Goal: Task Accomplishment & Management: Use online tool/utility

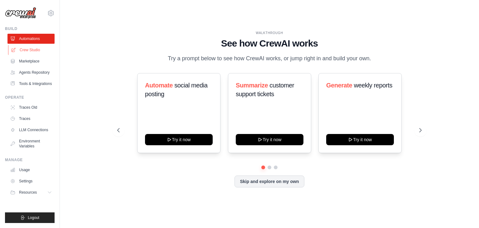
click at [17, 51] on link "Crew Studio" at bounding box center [31, 50] width 47 height 10
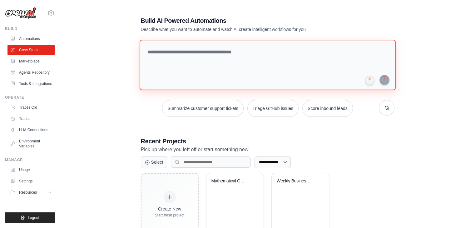
click at [170, 46] on textarea at bounding box center [267, 65] width 256 height 51
click at [157, 52] on textarea at bounding box center [267, 65] width 256 height 51
click at [167, 44] on textarea at bounding box center [267, 65] width 256 height 51
paste textarea "**********"
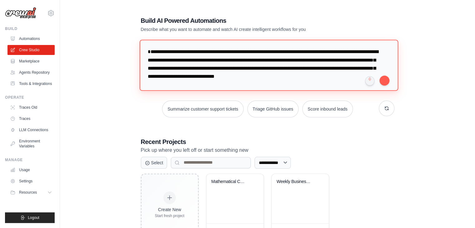
scroll to position [19, 0]
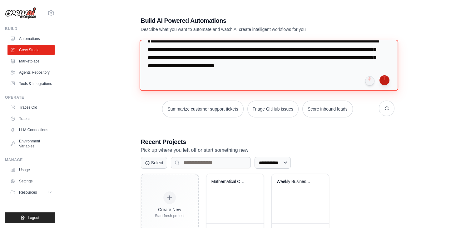
type textarea "**********"
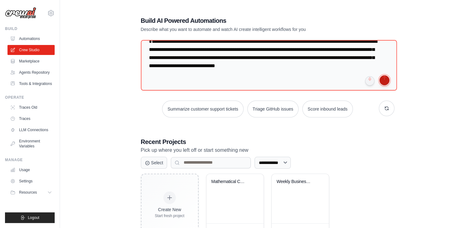
click at [385, 82] on button "submit" at bounding box center [384, 80] width 10 height 10
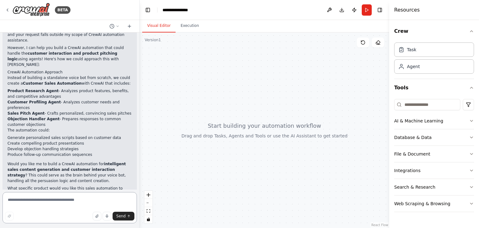
scroll to position [79, 0]
click at [79, 200] on textarea at bounding box center [69, 207] width 135 height 31
type textarea "***"
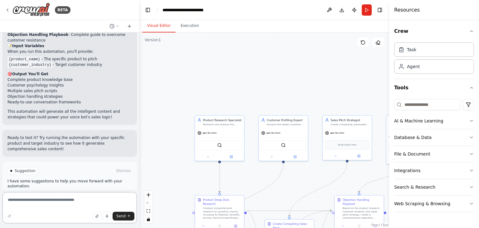
scroll to position [708, 0]
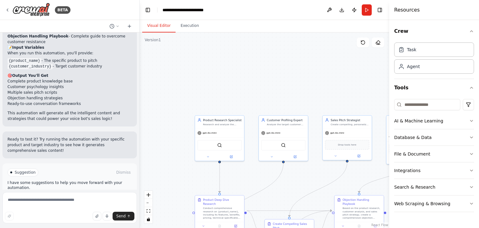
click at [70, 196] on span "Run Automation" at bounding box center [72, 198] width 30 height 5
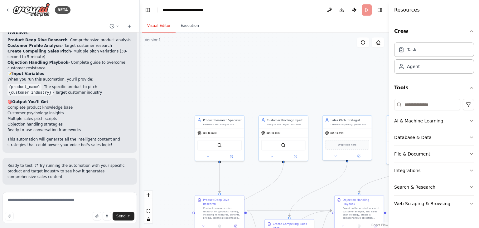
scroll to position [659, 0]
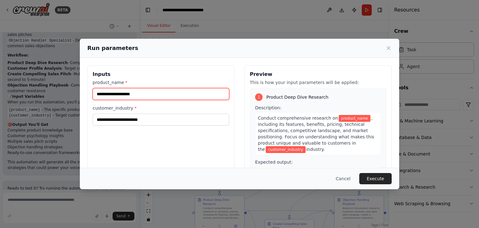
click at [153, 94] on input "product_name *" at bounding box center [161, 94] width 137 height 12
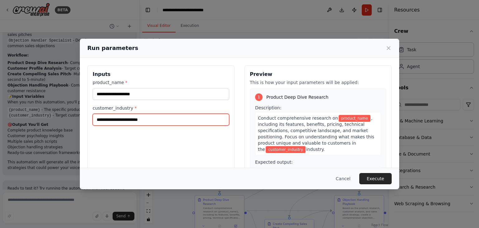
click at [140, 116] on input "customer_industry *" at bounding box center [161, 120] width 137 height 12
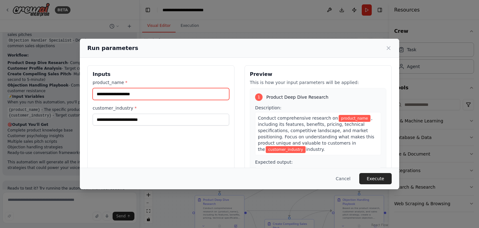
click at [137, 90] on input "product_name *" at bounding box center [161, 94] width 137 height 12
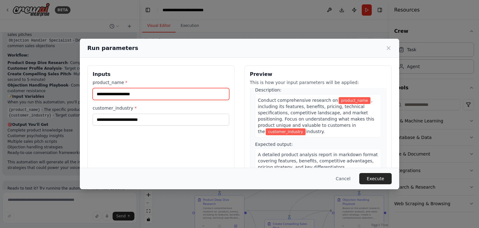
scroll to position [0, 0]
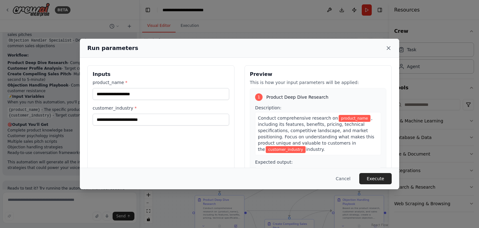
click at [387, 49] on icon at bounding box center [389, 48] width 6 height 6
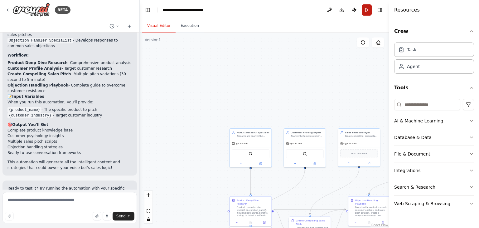
click at [367, 9] on button "Run" at bounding box center [367, 9] width 10 height 11
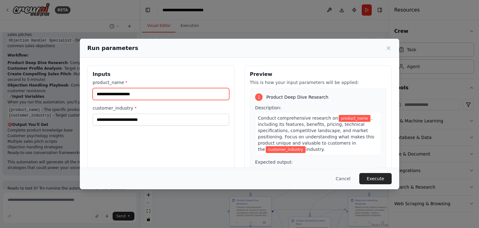
click at [224, 95] on input "product_name *" at bounding box center [161, 94] width 137 height 12
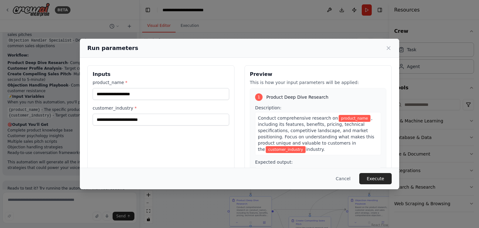
click at [119, 81] on label "product_name *" at bounding box center [161, 82] width 137 height 6
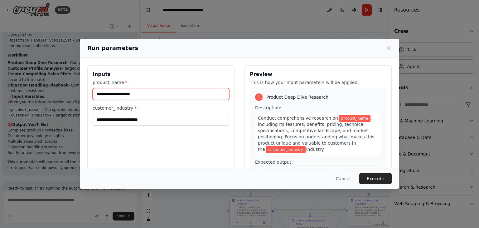
click at [119, 88] on input "product_name *" at bounding box center [161, 94] width 137 height 12
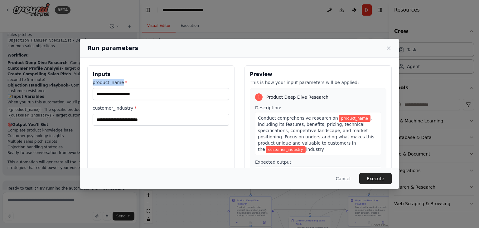
click at [119, 81] on label "product_name *" at bounding box center [161, 82] width 137 height 6
click at [119, 88] on input "product_name *" at bounding box center [161, 94] width 137 height 12
click at [119, 81] on label "product_name *" at bounding box center [161, 82] width 137 height 6
click at [119, 88] on input "product_name *" at bounding box center [161, 94] width 137 height 12
click at [131, 106] on div "product_name * customer_industry *" at bounding box center [161, 102] width 137 height 46
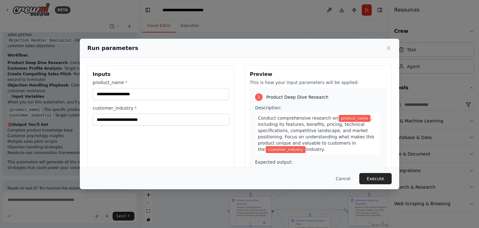
click at [135, 106] on span "*" at bounding box center [136, 108] width 2 height 5
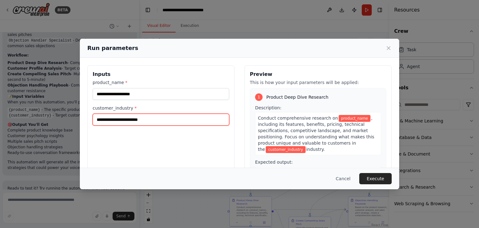
click at [131, 114] on input "customer_industry *" at bounding box center [161, 120] width 137 height 12
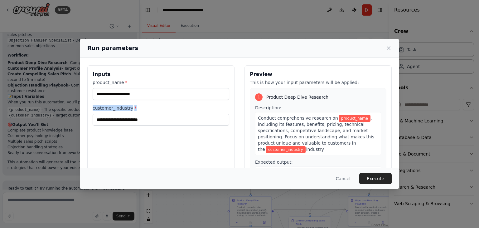
drag, startPoint x: 131, startPoint y: 106, endPoint x: 133, endPoint y: 102, distance: 3.9
click at [133, 102] on div "product_name * customer_industry *" at bounding box center [161, 102] width 137 height 46
click at [130, 80] on label "product_name *" at bounding box center [161, 82] width 137 height 6
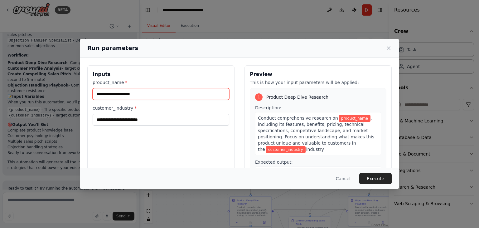
click at [130, 88] on input "product_name *" at bounding box center [161, 94] width 137 height 12
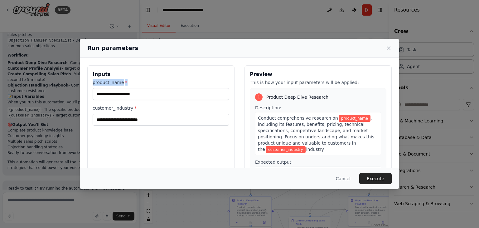
click at [130, 80] on label "product_name *" at bounding box center [161, 82] width 137 height 6
click at [130, 88] on input "product_name *" at bounding box center [161, 94] width 137 height 12
click at [130, 80] on label "product_name *" at bounding box center [161, 82] width 137 height 6
click at [130, 88] on input "product_name *" at bounding box center [161, 94] width 137 height 12
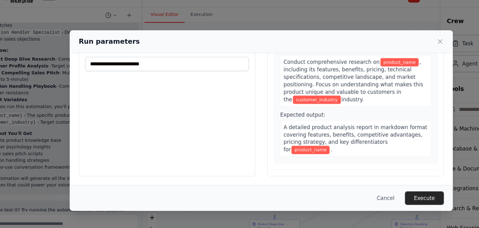
scroll to position [50, 0]
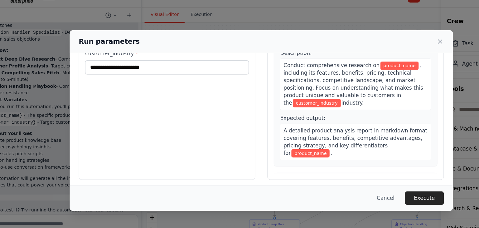
click at [290, 141] on div "A detailed product analysis report in markdown format covering features, benefi…" at bounding box center [318, 131] width 126 height 31
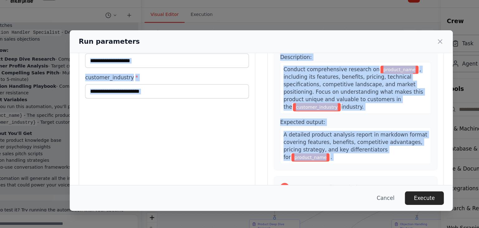
scroll to position [0, 0]
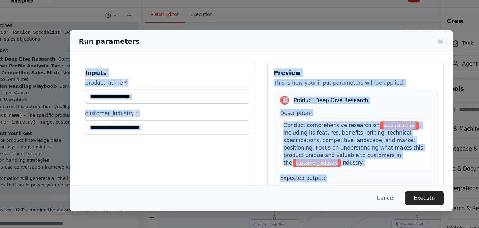
drag, startPoint x: 290, startPoint y: 141, endPoint x: 248, endPoint y: 44, distance: 105.8
click at [248, 44] on div "Run parameters Inputs product_name * customer_industry * Preview This is how yo…" at bounding box center [240, 114] width 320 height 150
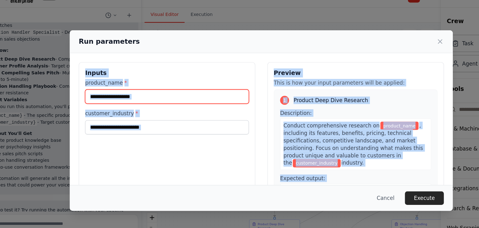
click at [176, 99] on input "product_name *" at bounding box center [161, 94] width 137 height 12
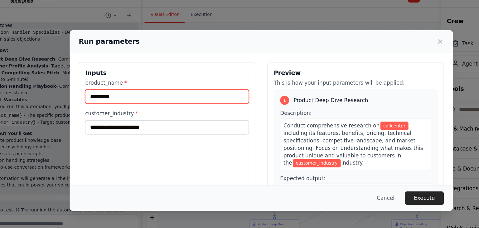
type input "**********"
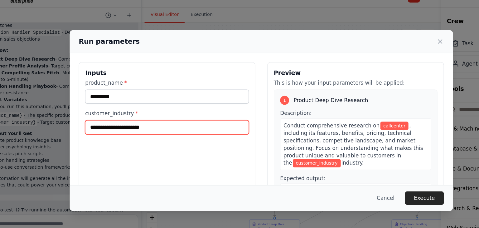
click at [163, 121] on input "customer_industry *" at bounding box center [161, 120] width 137 height 12
type input "*"
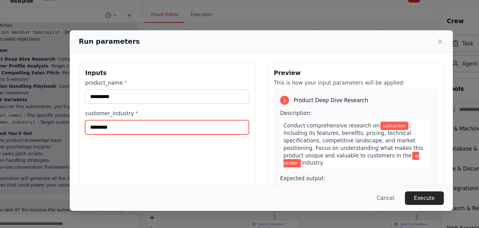
click at [159, 119] on input "*********" at bounding box center [161, 120] width 137 height 12
type input "*"
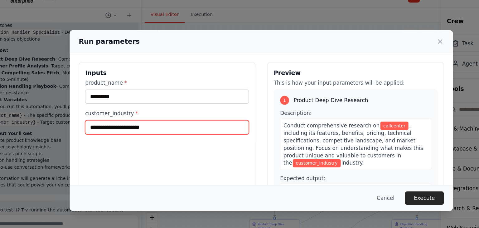
click at [159, 119] on input "customer_industry *" at bounding box center [161, 120] width 137 height 12
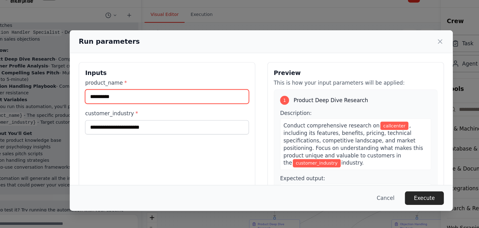
click at [146, 96] on input "**********" at bounding box center [161, 94] width 137 height 12
type input "*"
type input "**********"
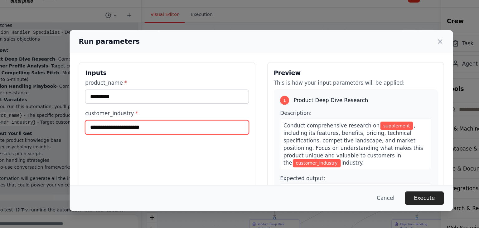
click at [130, 119] on input "customer_industry *" at bounding box center [161, 120] width 137 height 12
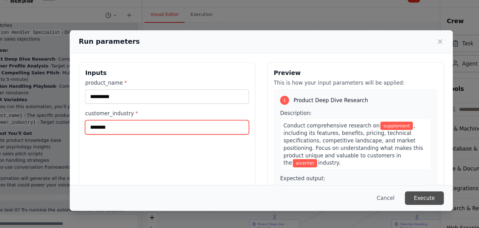
type input "********"
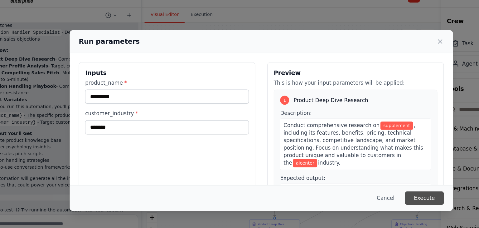
click at [384, 180] on button "Execute" at bounding box center [376, 178] width 32 height 11
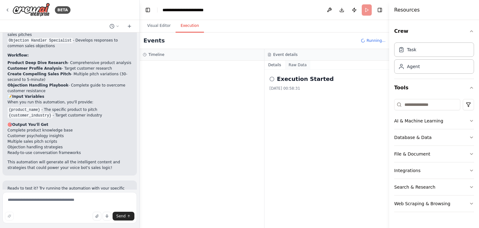
click at [296, 65] on button "Raw Data" at bounding box center [298, 65] width 26 height 9
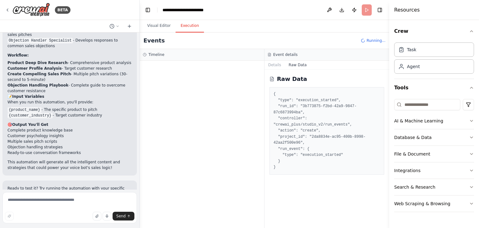
click at [272, 59] on div "Event details" at bounding box center [327, 55] width 125 height 12
click at [272, 62] on button "Details" at bounding box center [275, 65] width 21 height 9
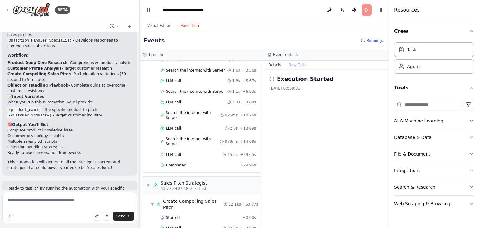
scroll to position [264, 0]
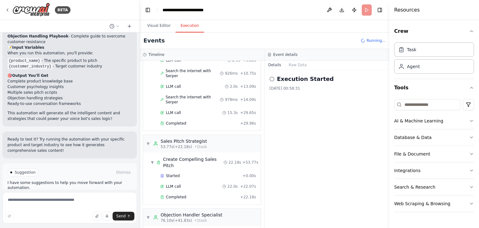
scroll to position [274, 0]
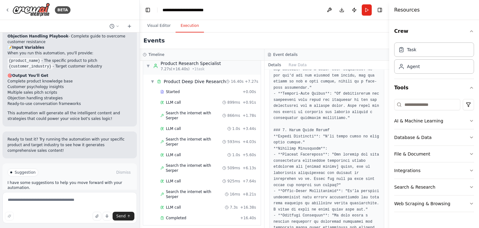
scroll to position [0, 0]
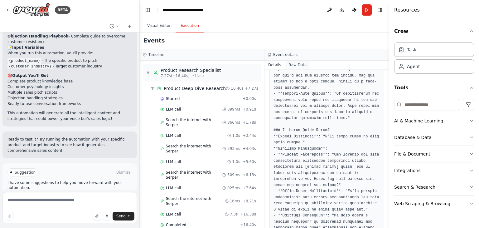
click at [293, 64] on button "Raw Data" at bounding box center [298, 65] width 26 height 9
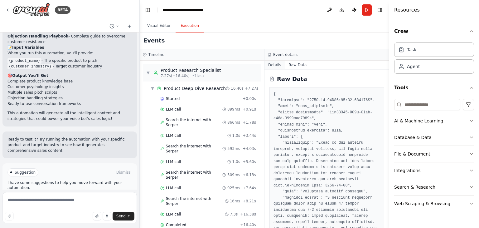
click at [271, 62] on button "Details" at bounding box center [275, 65] width 21 height 9
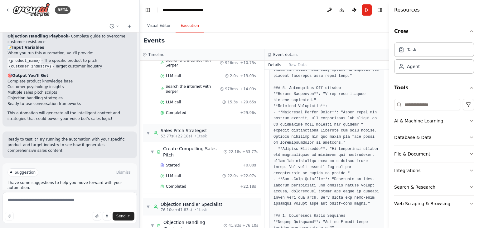
scroll to position [701, 0]
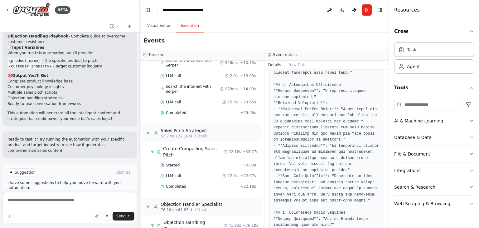
click at [77, 194] on button "Improve automation" at bounding box center [69, 199] width 125 height 10
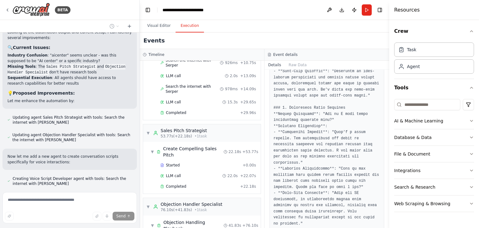
scroll to position [918, 0]
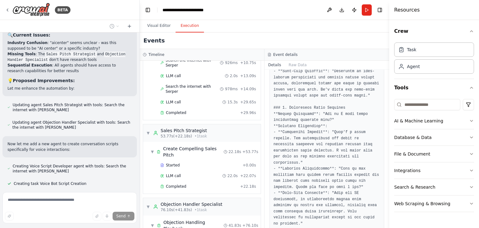
click at [75, 181] on span "Creating task Voice Bot Script Creation" at bounding box center [50, 183] width 73 height 5
click at [27, 164] on span "Creating Voice Script Developer agent with tools: Search the internet with Serp…" at bounding box center [72, 169] width 120 height 10
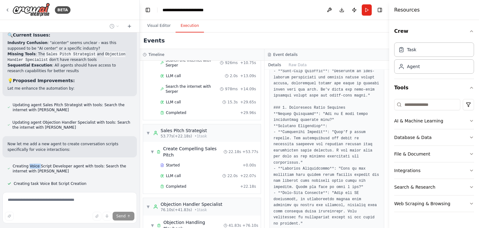
click at [27, 164] on span "Creating Voice Script Developer agent with tools: Search the internet with Serp…" at bounding box center [72, 169] width 120 height 10
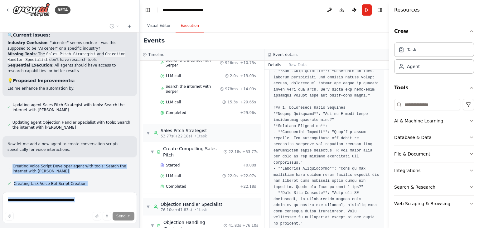
drag, startPoint x: 27, startPoint y: 145, endPoint x: 67, endPoint y: 238, distance: 101.2
click at [67, 228] on html "BETA create a voice bot that can pitch and convince customer of a particular sp…" at bounding box center [239, 114] width 479 height 228
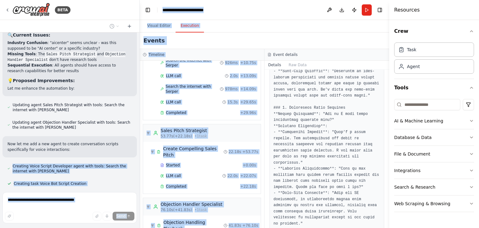
click at [63, 197] on div "Thinking..." at bounding box center [69, 199] width 125 height 5
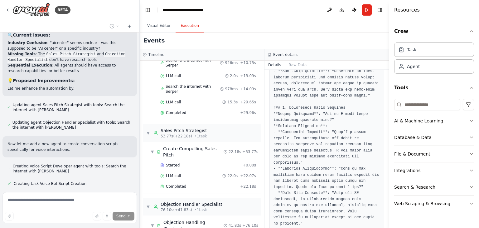
click at [63, 197] on div "Thinking..." at bounding box center [69, 199] width 125 height 5
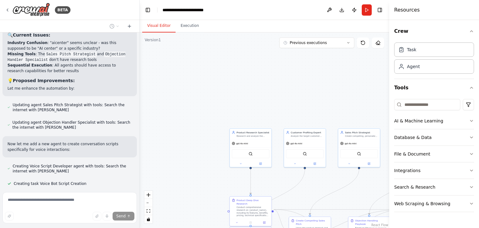
click at [158, 30] on button "Visual Editor" at bounding box center [158, 25] width 33 height 13
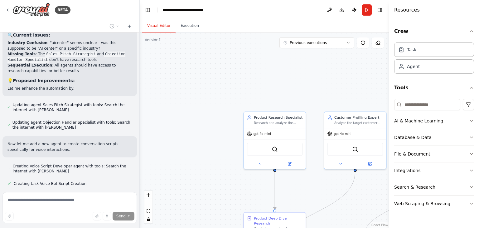
click at [238, 160] on div ".deletable-edge-delete-btn { width: 20px; height: 20px; border: 0px solid #ffff…" at bounding box center [265, 129] width 250 height 195
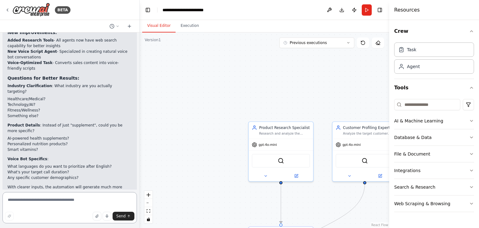
scroll to position [1171, 0]
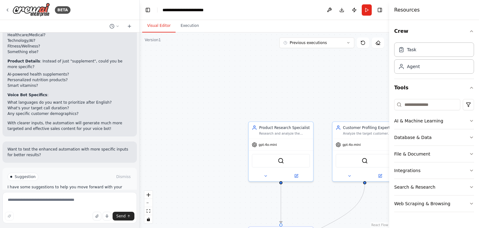
click at [81, 120] on p "With clearer inputs, the automation will generate much more targeted and effect…" at bounding box center [69, 125] width 125 height 11
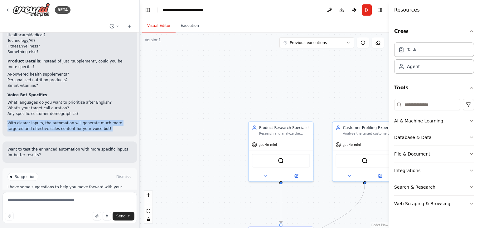
click at [81, 120] on p "With clearer inputs, the automation will generate much more targeted and effect…" at bounding box center [69, 125] width 125 height 11
click at [90, 104] on div "✅ Automation Enhanced! New Improvements: Added Research Tools - All agents now …" at bounding box center [69, 43] width 135 height 185
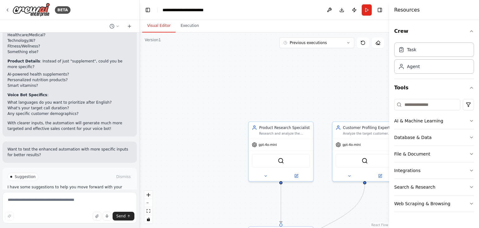
click at [90, 104] on div "✅ Automation Enhanced! New Improvements: Added Research Tools - All agents now …" at bounding box center [69, 43] width 135 height 185
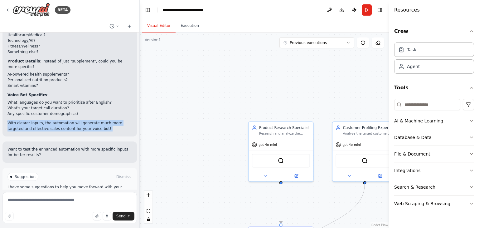
click at [90, 104] on div "✅ Automation Enhanced! New Improvements: Added Research Tools - All agents now …" at bounding box center [69, 43] width 135 height 185
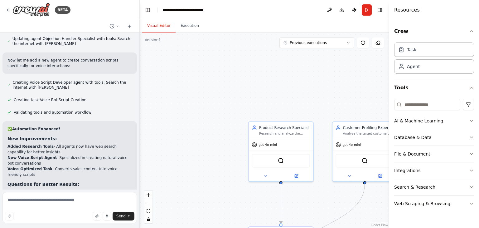
scroll to position [1001, 0]
click at [24, 136] on strong "New Improvements:" at bounding box center [32, 138] width 50 height 5
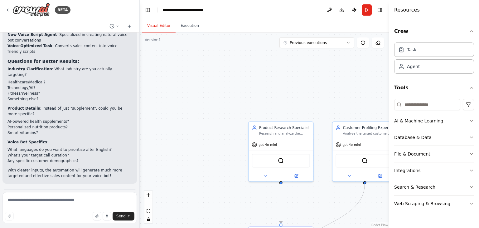
scroll to position [1171, 0]
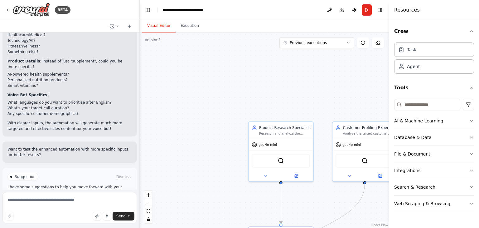
click at [46, 198] on button "Run Automation" at bounding box center [69, 203] width 125 height 10
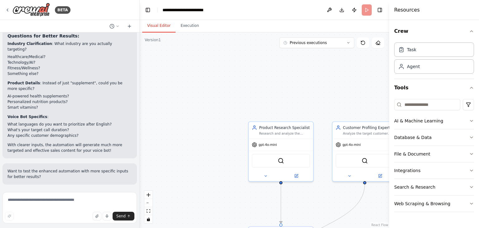
scroll to position [1121, 0]
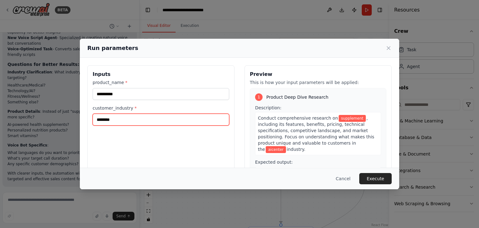
click at [136, 122] on input "********" at bounding box center [161, 120] width 137 height 12
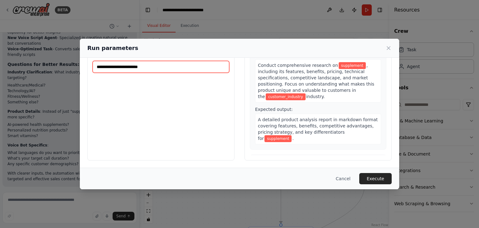
scroll to position [0, 0]
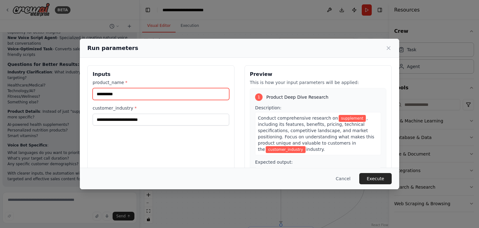
click at [161, 90] on input "**********" at bounding box center [161, 94] width 137 height 12
click at [130, 94] on input "product_name *" at bounding box center [161, 94] width 137 height 12
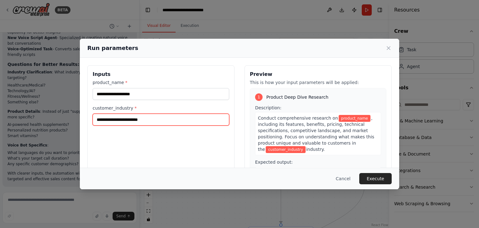
click at [139, 120] on input "customer_industry *" at bounding box center [161, 120] width 137 height 12
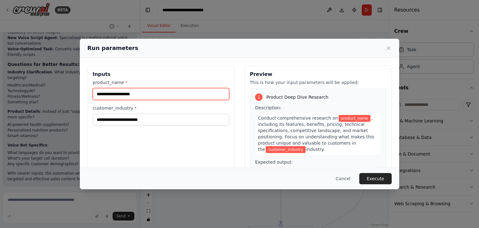
click at [143, 92] on input "product_name *" at bounding box center [161, 94] width 137 height 12
click at [136, 96] on input "product_name *" at bounding box center [161, 94] width 137 height 12
type input "****"
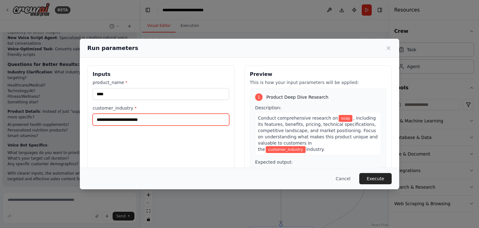
click at [139, 118] on input "customer_industry *" at bounding box center [161, 120] width 137 height 12
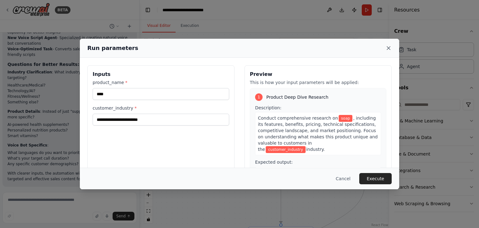
click at [388, 50] on icon at bounding box center [389, 48] width 6 height 6
